Goal: Communication & Community: Ask a question

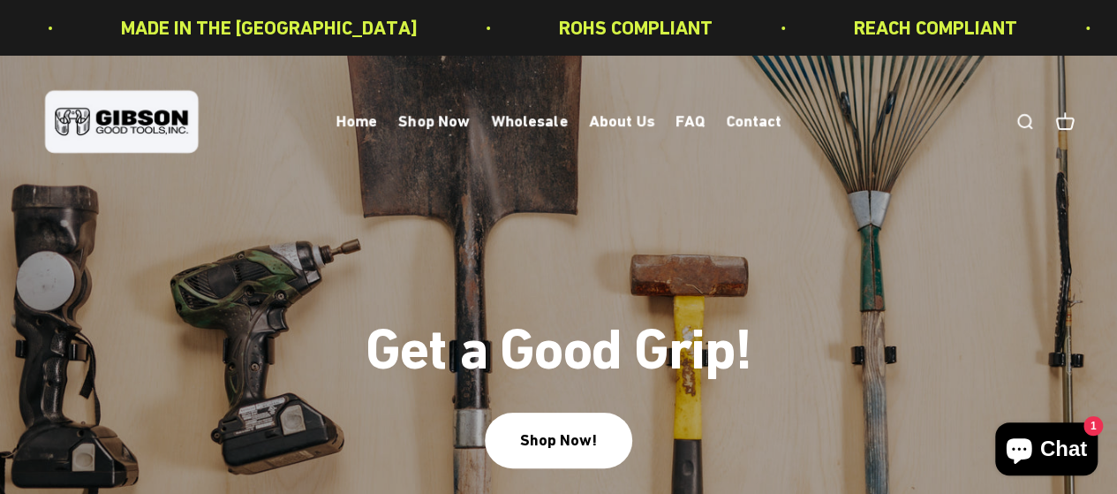
scroll to position [235, 0]
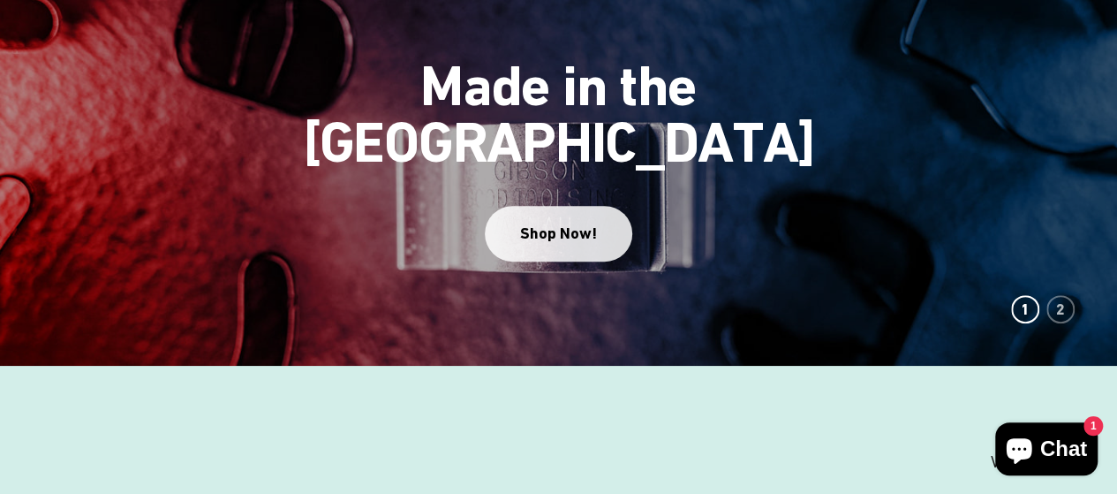
click at [558, 221] on div "Shop Now!" at bounding box center [558, 234] width 77 height 26
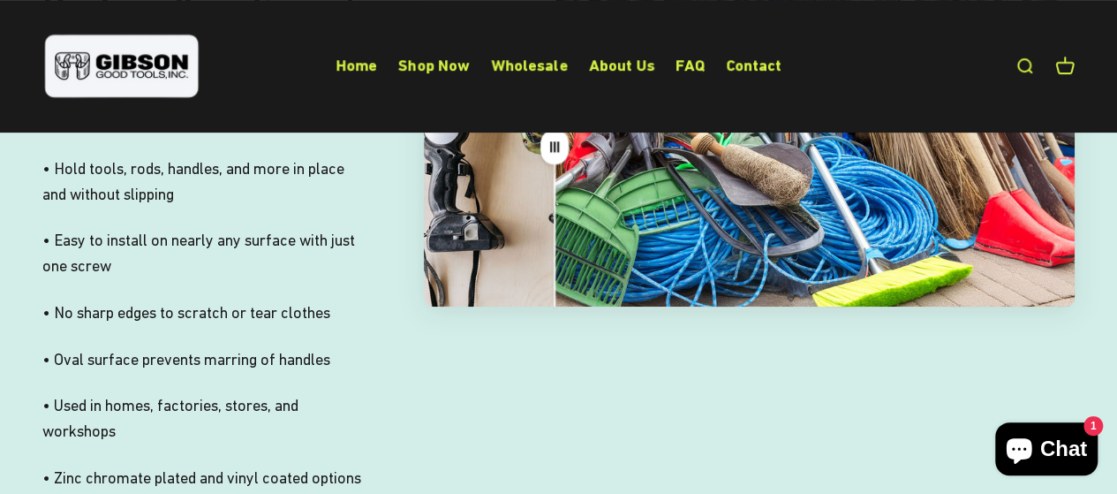
scroll to position [3533, 0]
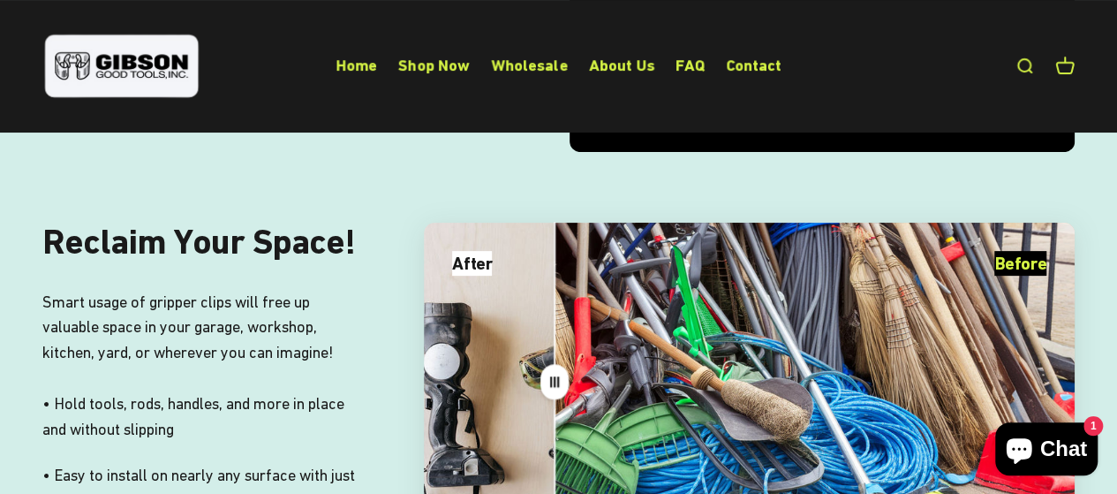
click at [521, 414] on div "Drag" at bounding box center [749, 383] width 651 height 320
drag, startPoint x: 522, startPoint y: 414, endPoint x: 438, endPoint y: 420, distance: 84.1
click at [438, 420] on div "Drag" at bounding box center [749, 383] width 651 height 320
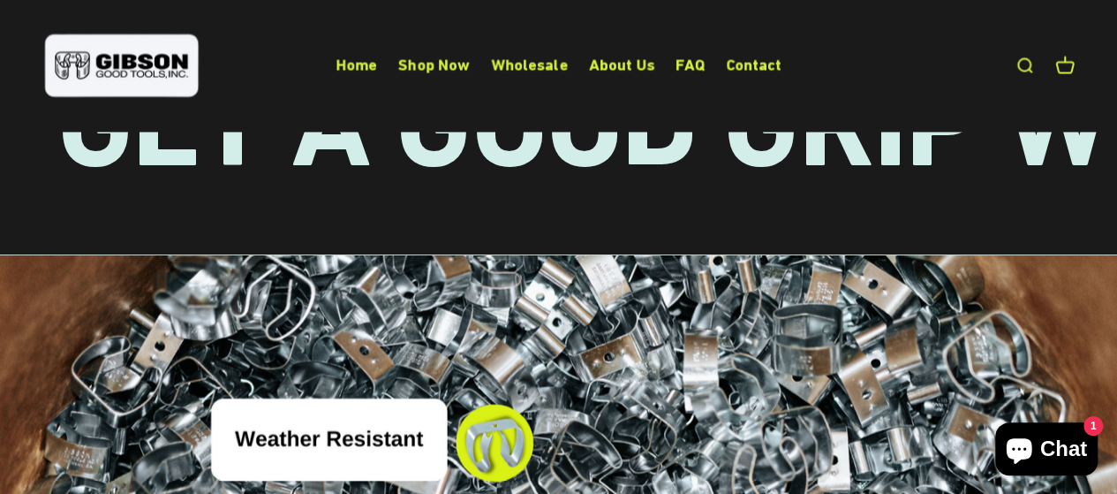
scroll to position [4644, 0]
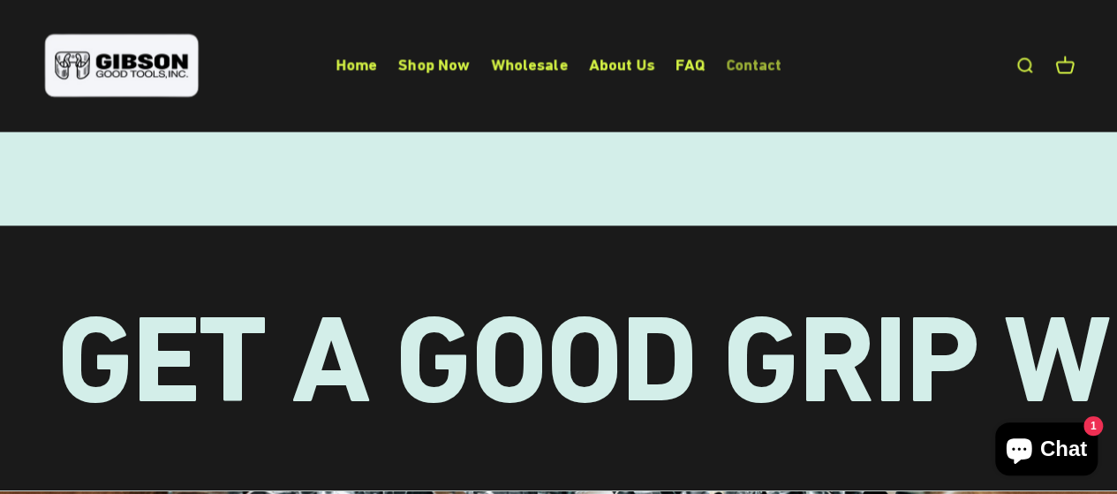
click at [758, 64] on link "Contact" at bounding box center [754, 65] width 56 height 19
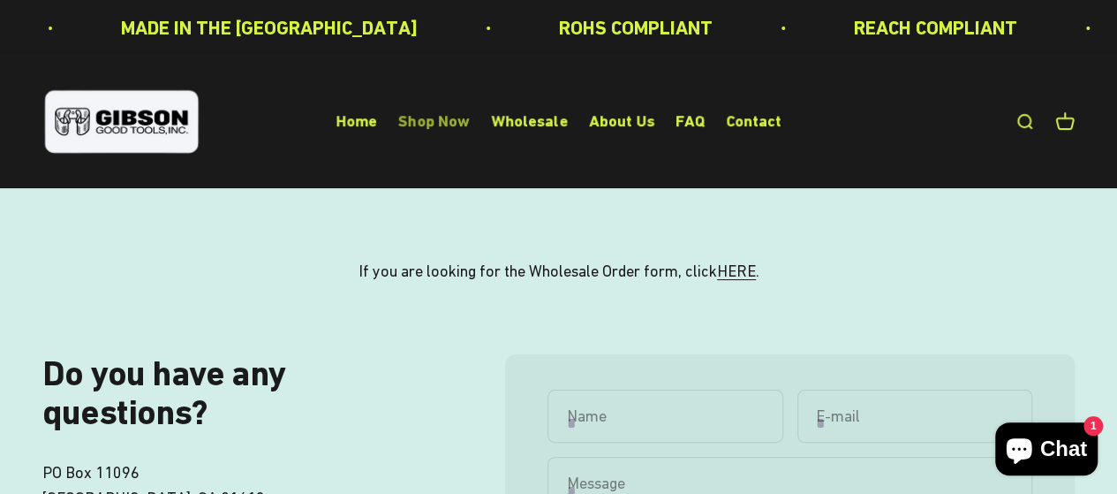
click at [433, 116] on link "Shop Now" at bounding box center [434, 121] width 72 height 19
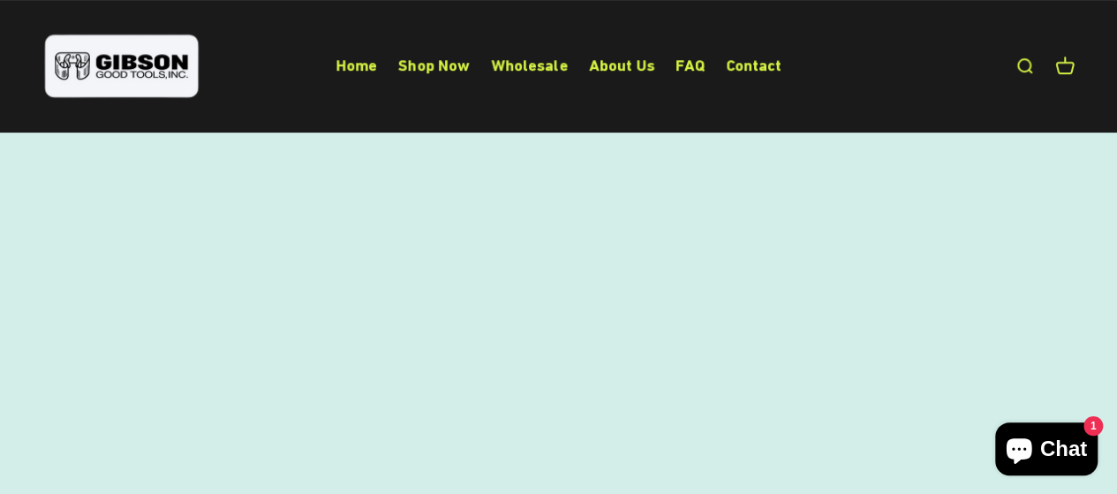
scroll to position [72, 0]
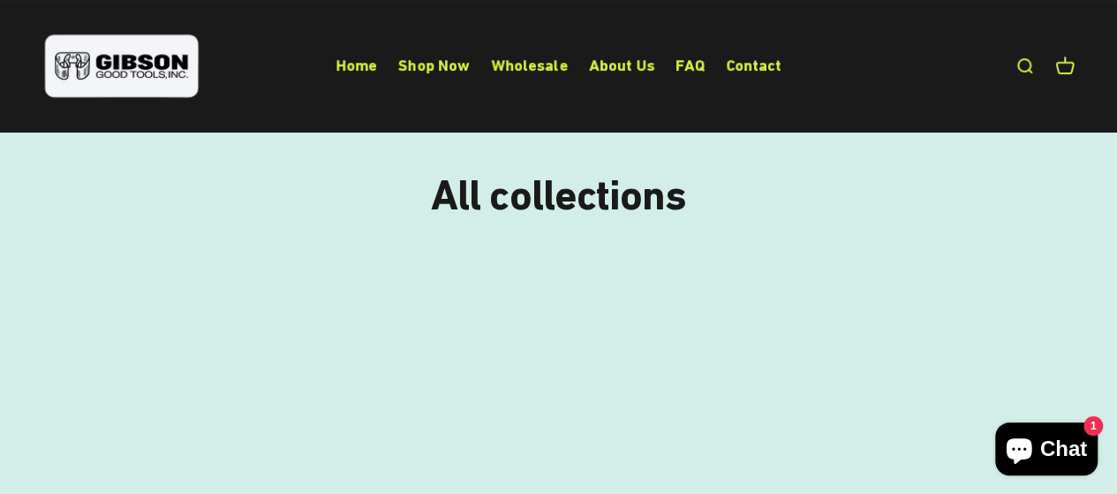
click at [250, 400] on img at bounding box center [208, 413] width 350 height 323
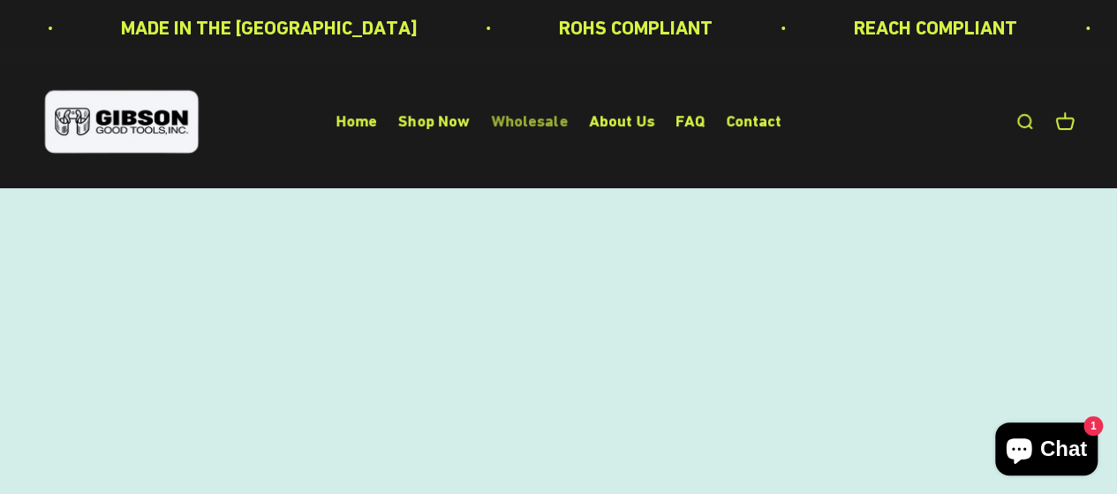
click at [536, 121] on link "Wholesale" at bounding box center [529, 121] width 77 height 19
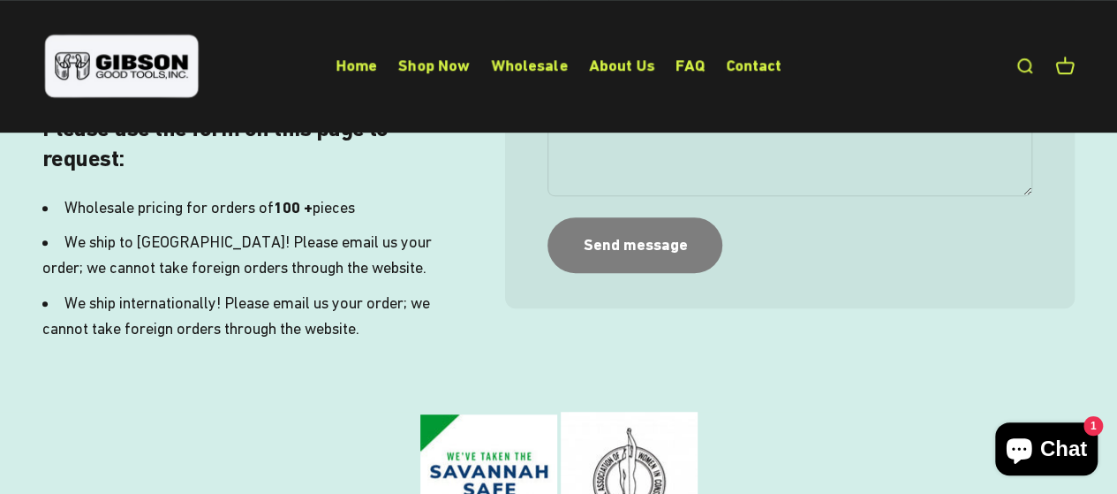
scroll to position [942, 0]
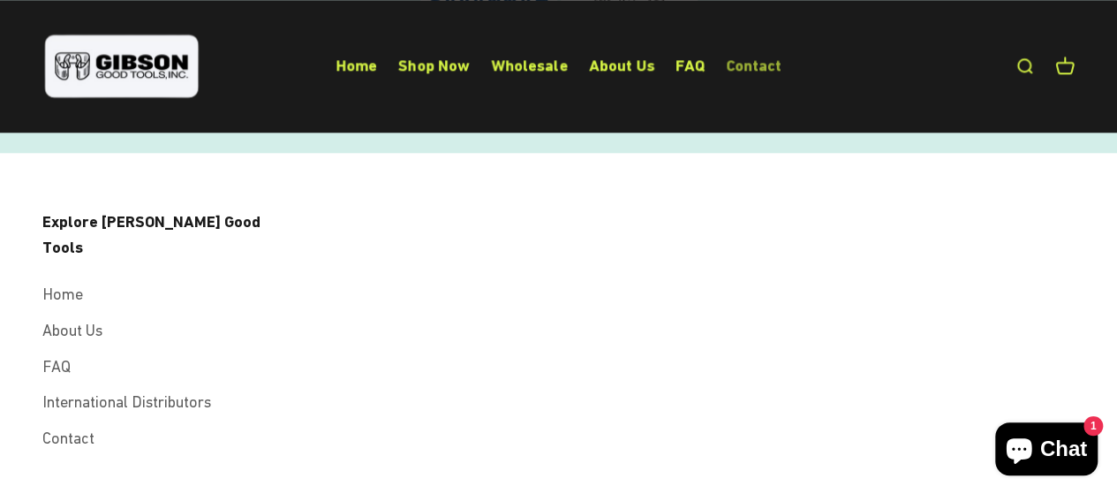
click at [746, 62] on link "Contact" at bounding box center [754, 65] width 56 height 19
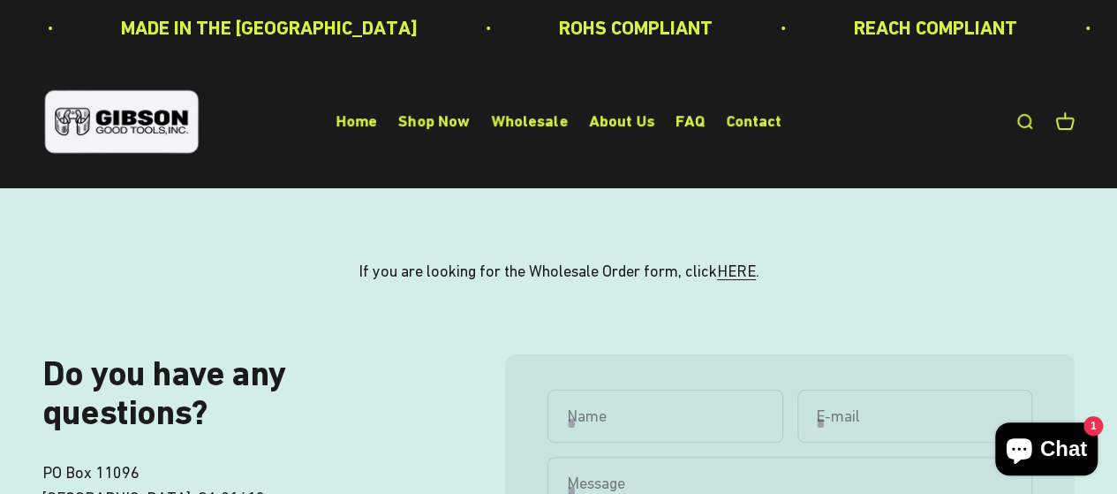
click at [661, 425] on input "Name" at bounding box center [665, 416] width 235 height 53
click at [662, 426] on input "Name" at bounding box center [665, 416] width 235 height 53
type input "**********"
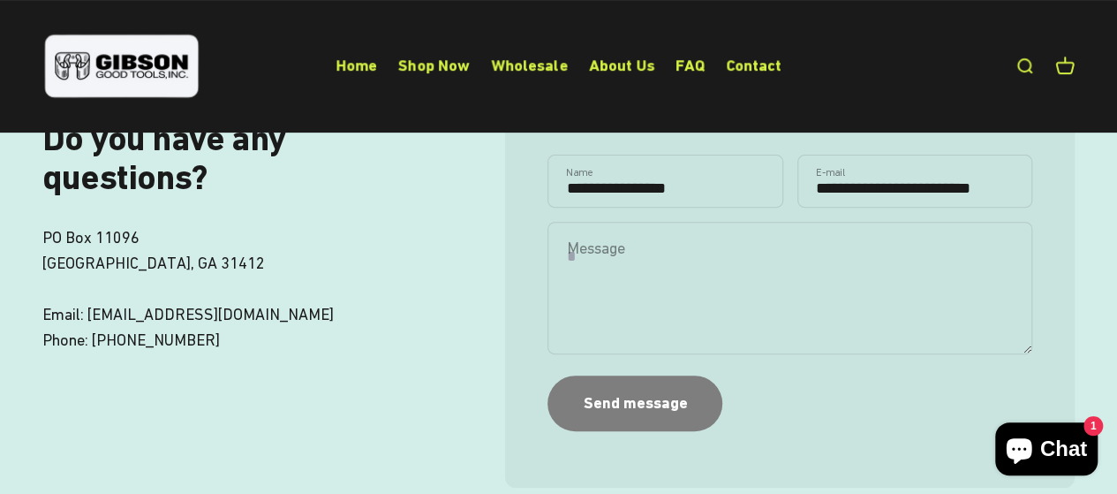
type input "**********"
click at [636, 264] on textarea "Message" at bounding box center [790, 288] width 485 height 132
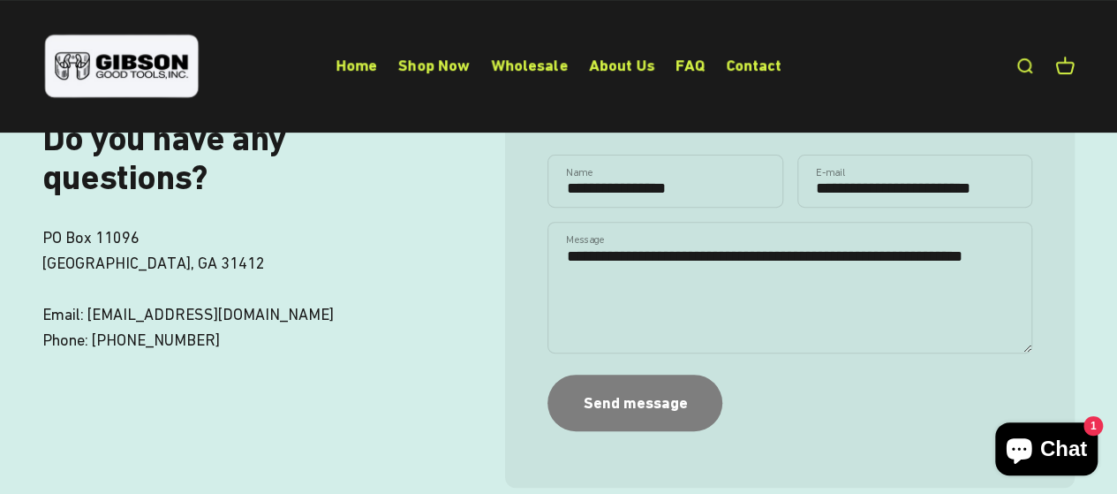
click at [572, 255] on textarea "**********" at bounding box center [790, 288] width 485 height 132
click at [641, 284] on textarea "**********" at bounding box center [790, 288] width 485 height 132
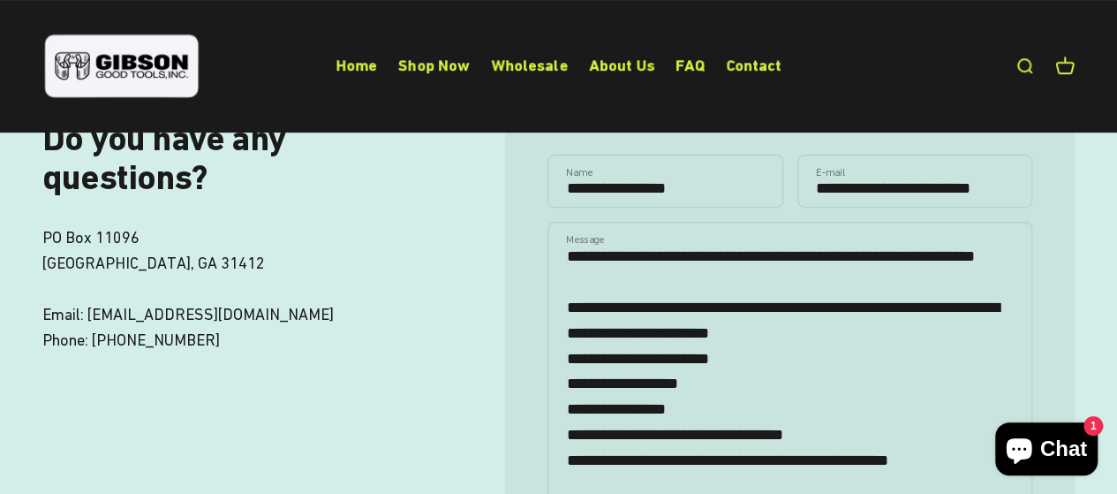
click at [940, 488] on textarea "**********" at bounding box center [790, 364] width 485 height 284
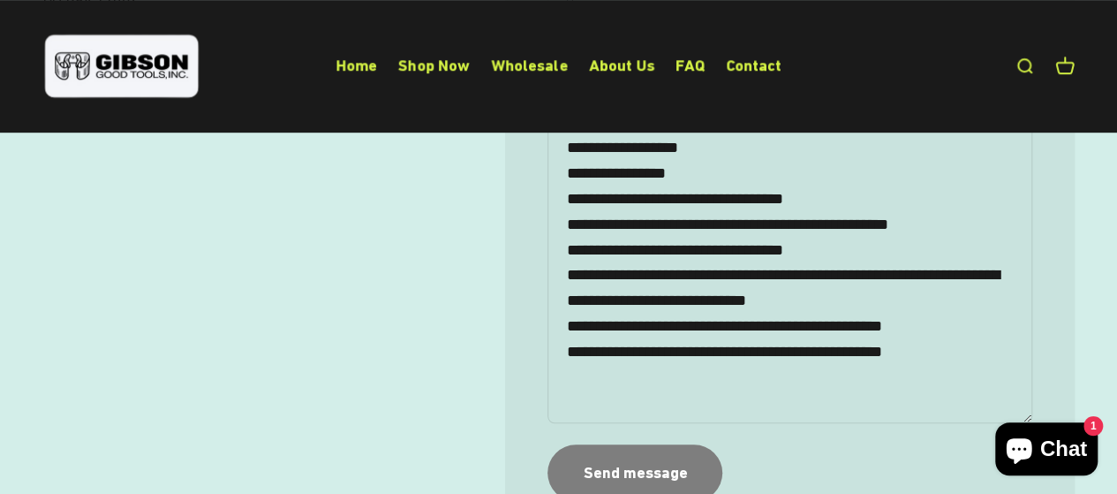
scroll to position [707, 0]
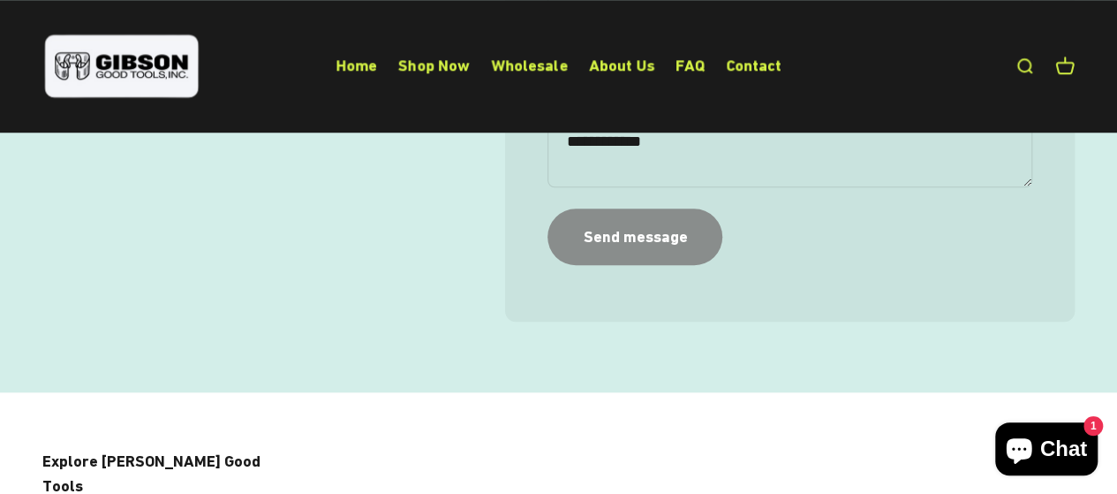
type textarea "**********"
click at [622, 241] on div "Send message" at bounding box center [635, 237] width 104 height 26
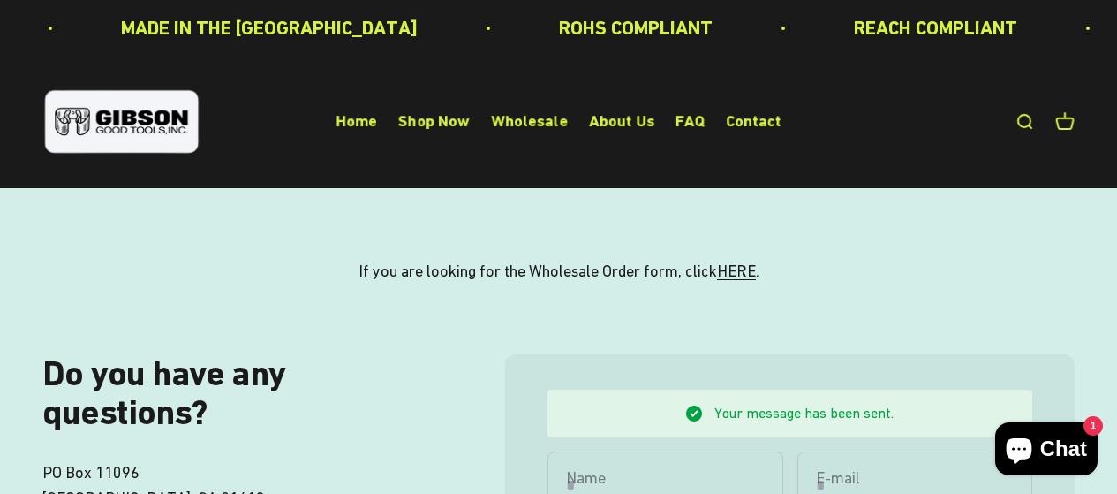
scroll to position [239, 0]
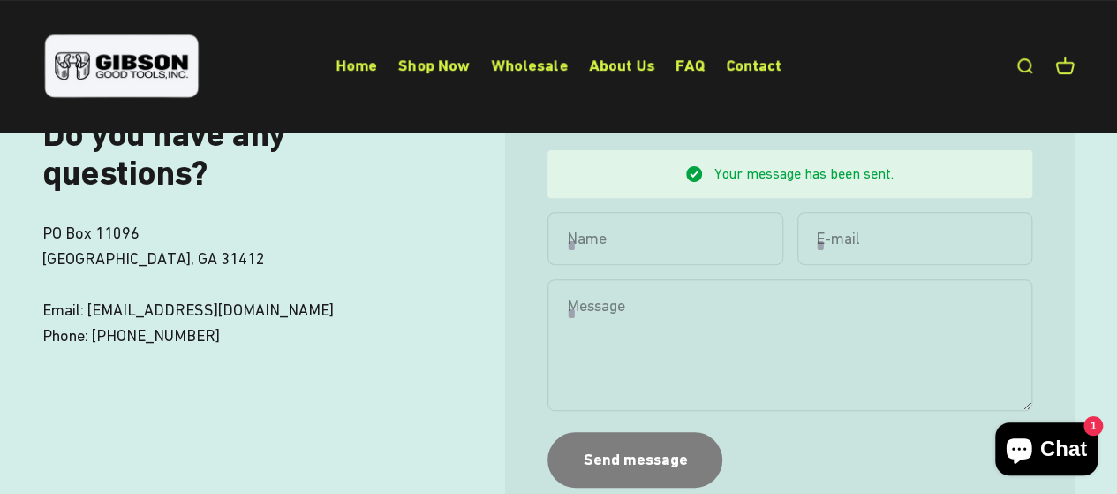
click at [286, 310] on p "[GEOGRAPHIC_DATA] Email: [EMAIL_ADDRESS][DOMAIN_NAME] Phone: [PHONE_NUMBER]" at bounding box center [245, 284] width 406 height 127
drag, startPoint x: 283, startPoint y: 314, endPoint x: 92, endPoint y: 309, distance: 190.9
click at [92, 309] on p "PO Box 11096 Savannah, GA 31412 Email: sales@gibsongoodtools.com Phone: 912.358…" at bounding box center [245, 284] width 406 height 127
copy p "sales@gibsongoodtools.com"
click at [225, 333] on p "PO Box 11096 Savannah, GA 31412 Email: sales@gibsongoodtools.com Phone: 912.358…" at bounding box center [245, 284] width 406 height 127
